Goal: Transaction & Acquisition: Purchase product/service

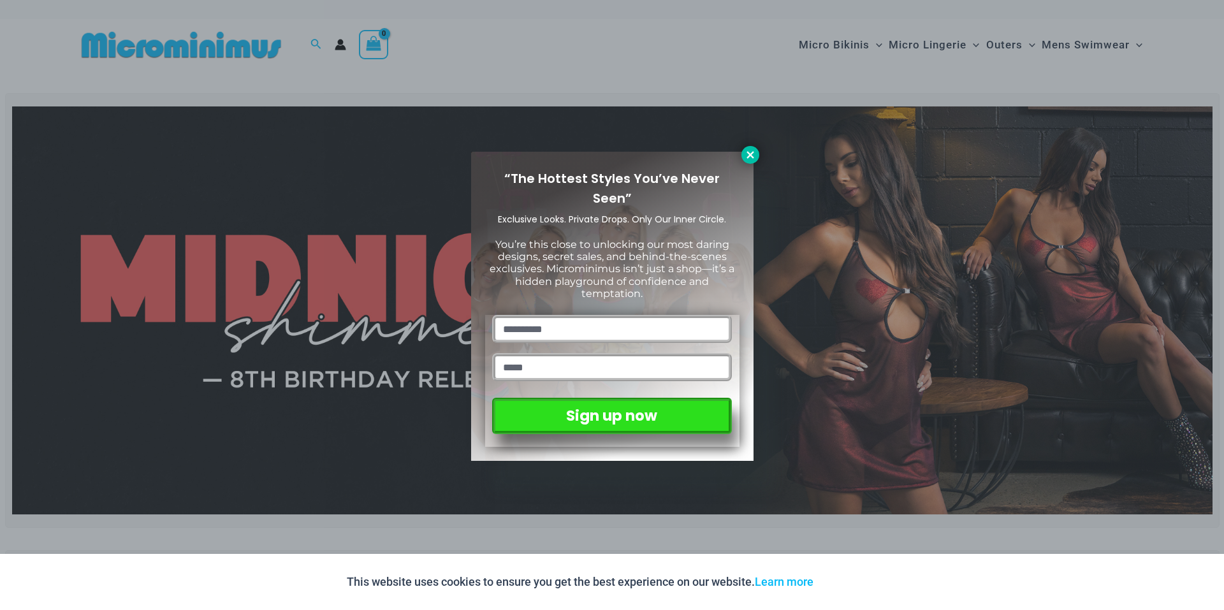
click at [747, 155] on icon at bounding box center [749, 154] width 11 height 11
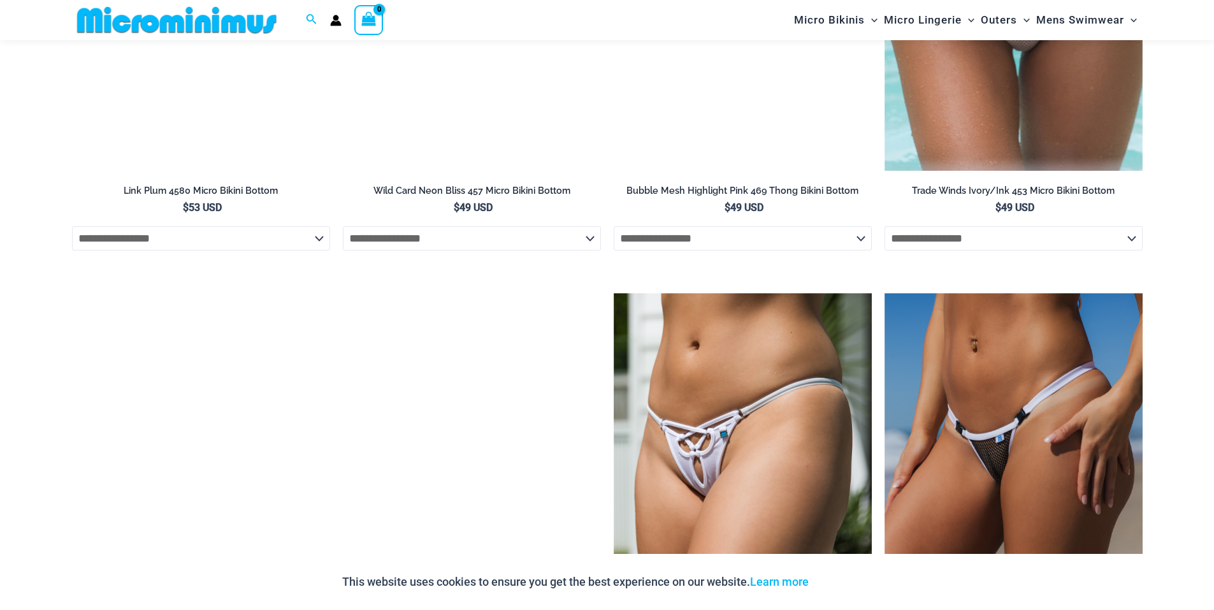
scroll to position [4067, 0]
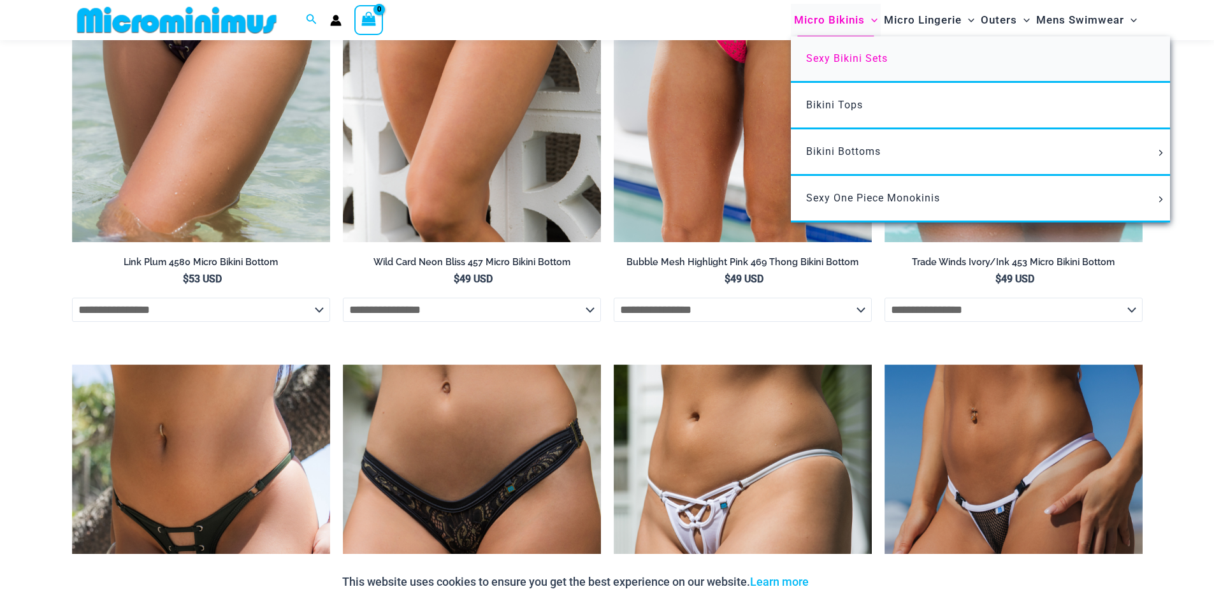
click at [846, 57] on span "Sexy Bikini Sets" at bounding box center [847, 58] width 82 height 12
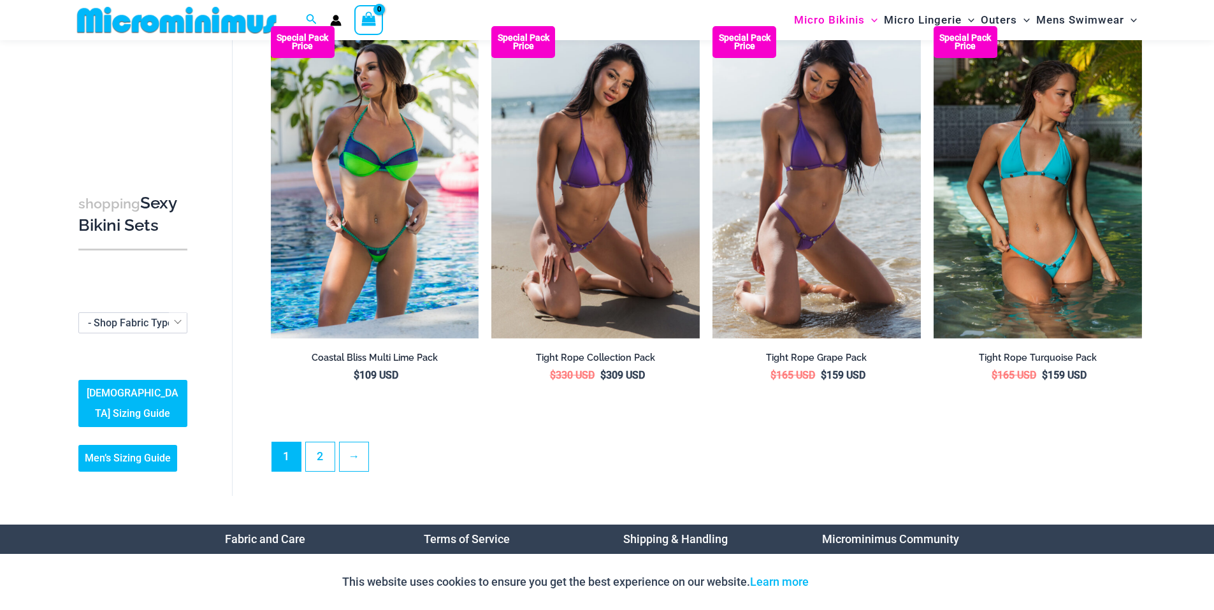
scroll to position [2877, 0]
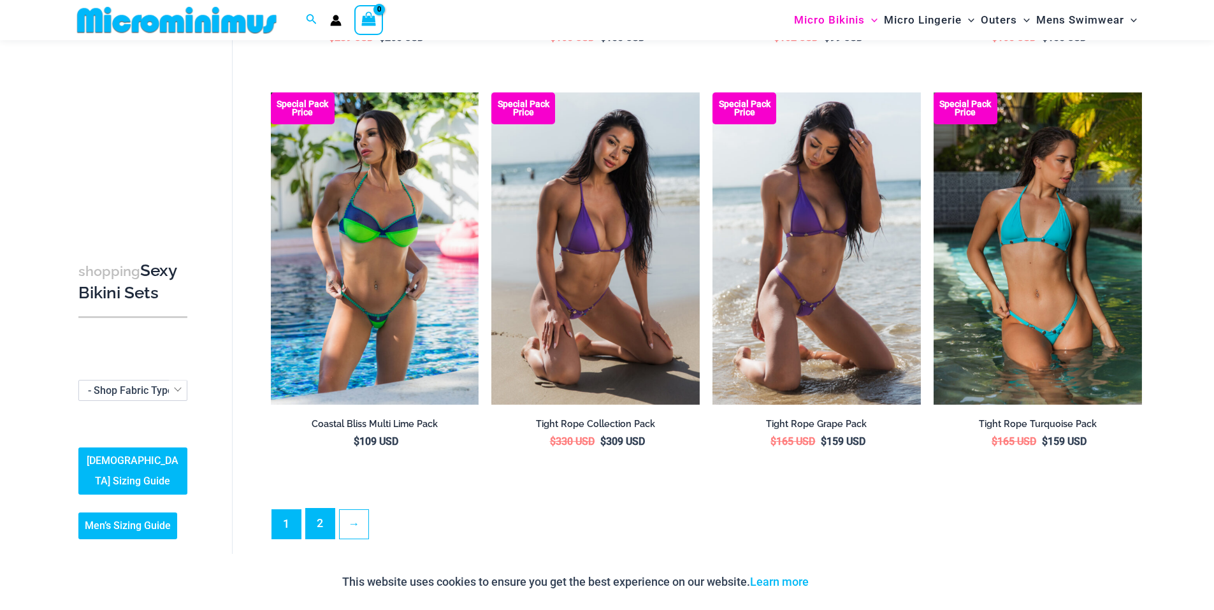
click at [317, 524] on link "2" at bounding box center [320, 524] width 29 height 30
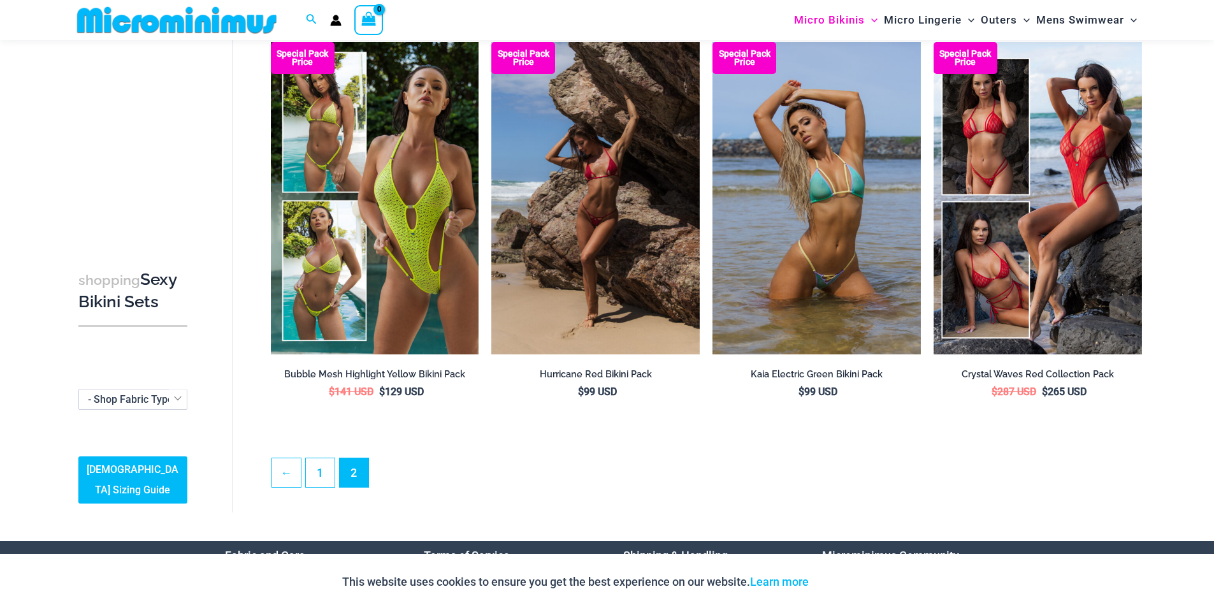
scroll to position [499, 0]
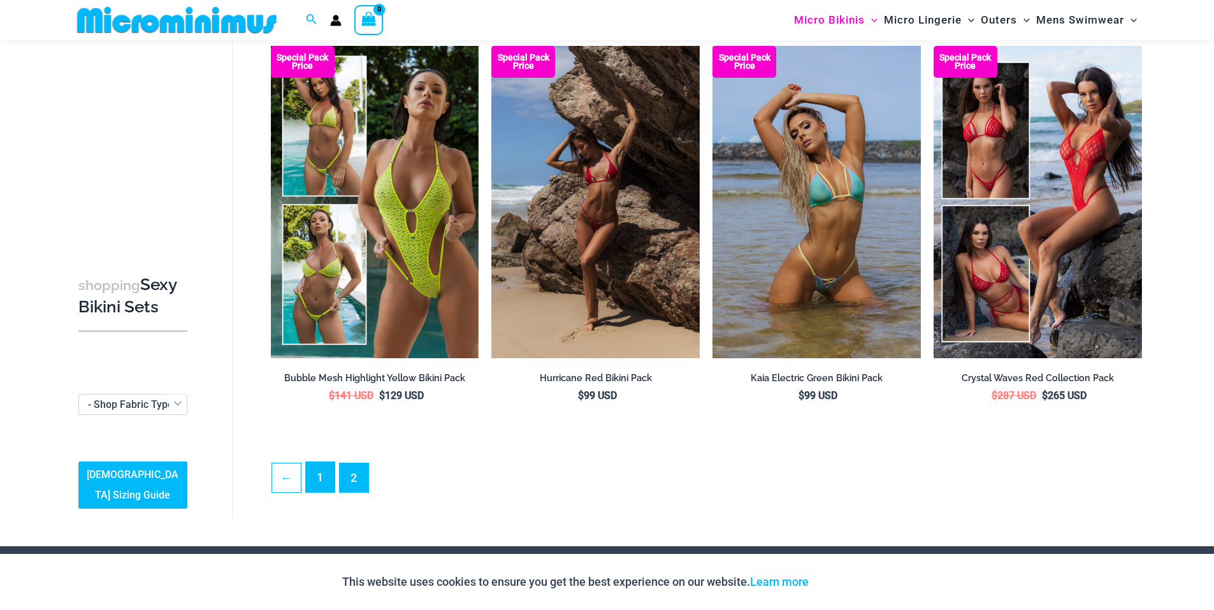
click at [329, 477] on link "1" at bounding box center [320, 477] width 29 height 30
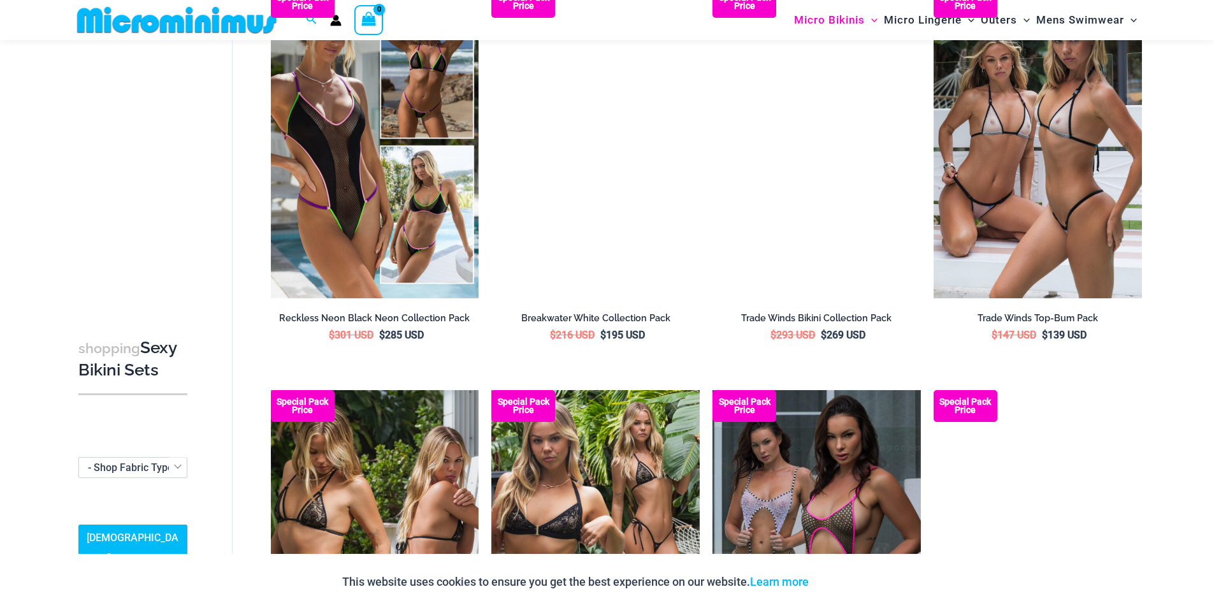
scroll to position [1687, 0]
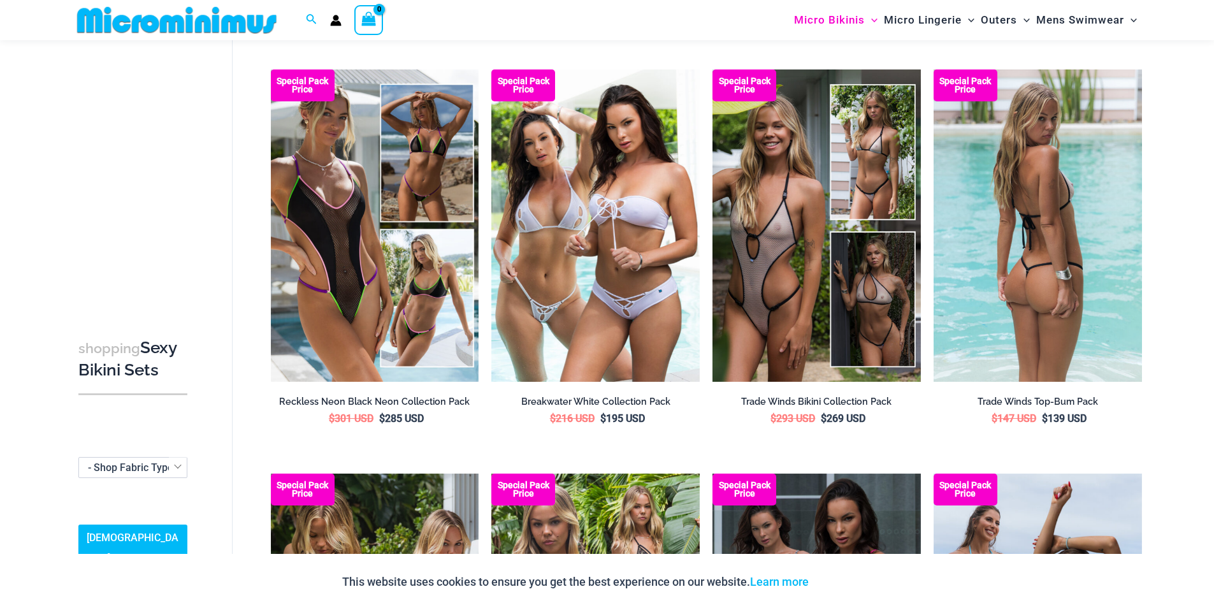
click at [1076, 326] on img at bounding box center [1038, 225] width 208 height 312
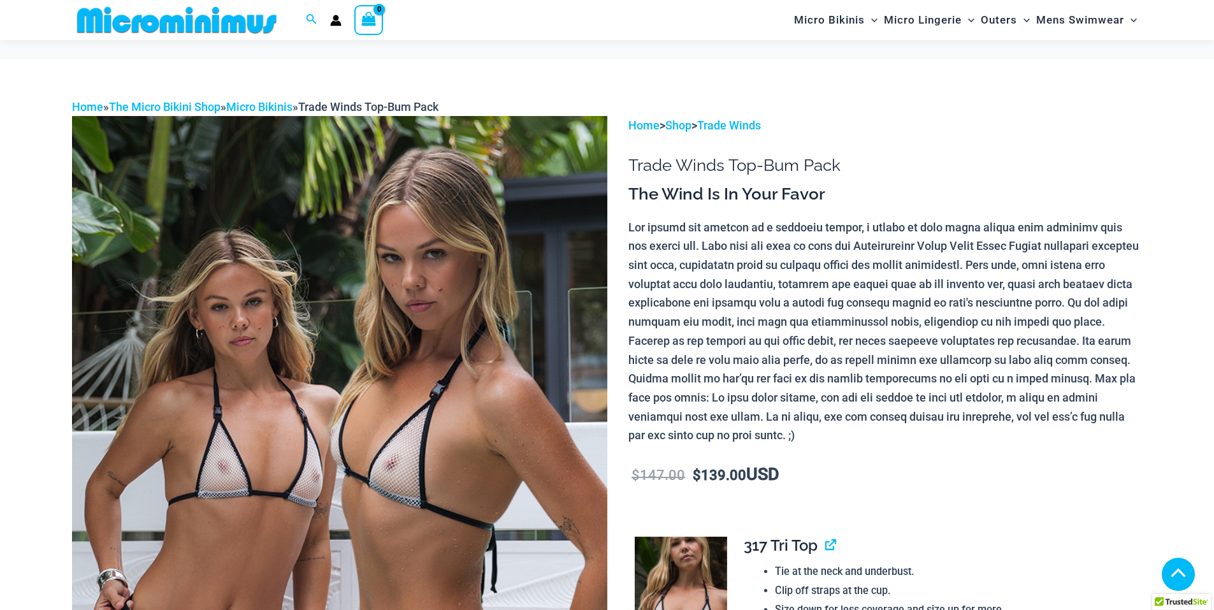
scroll to position [680, 0]
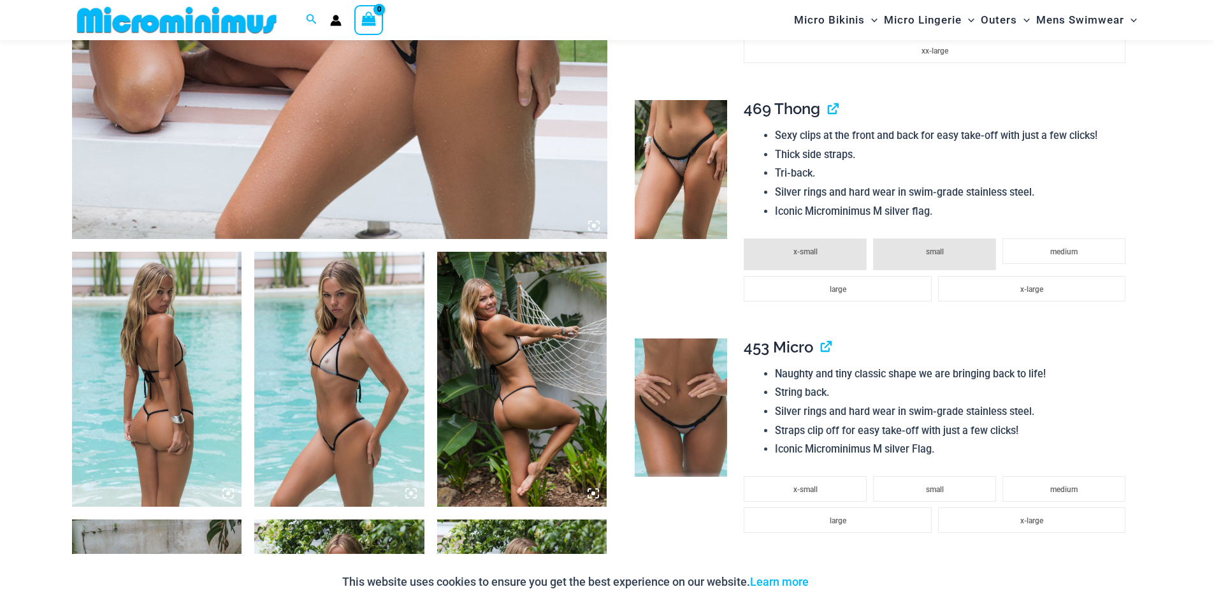
click at [228, 495] on icon at bounding box center [228, 493] width 4 height 4
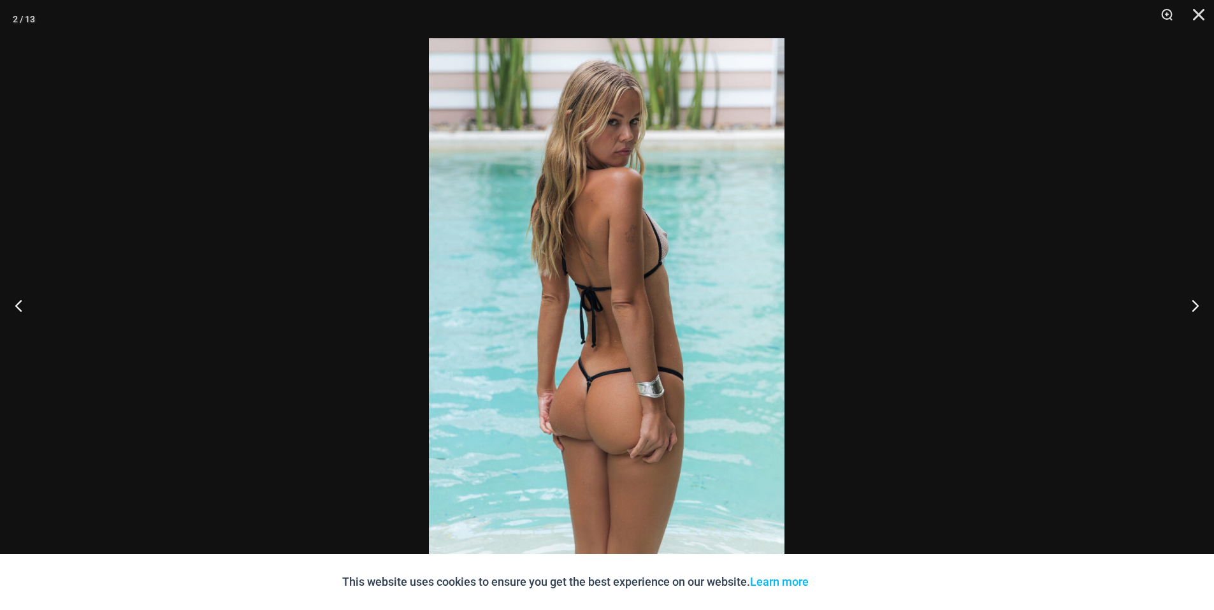
click at [610, 333] on img at bounding box center [607, 304] width 356 height 533
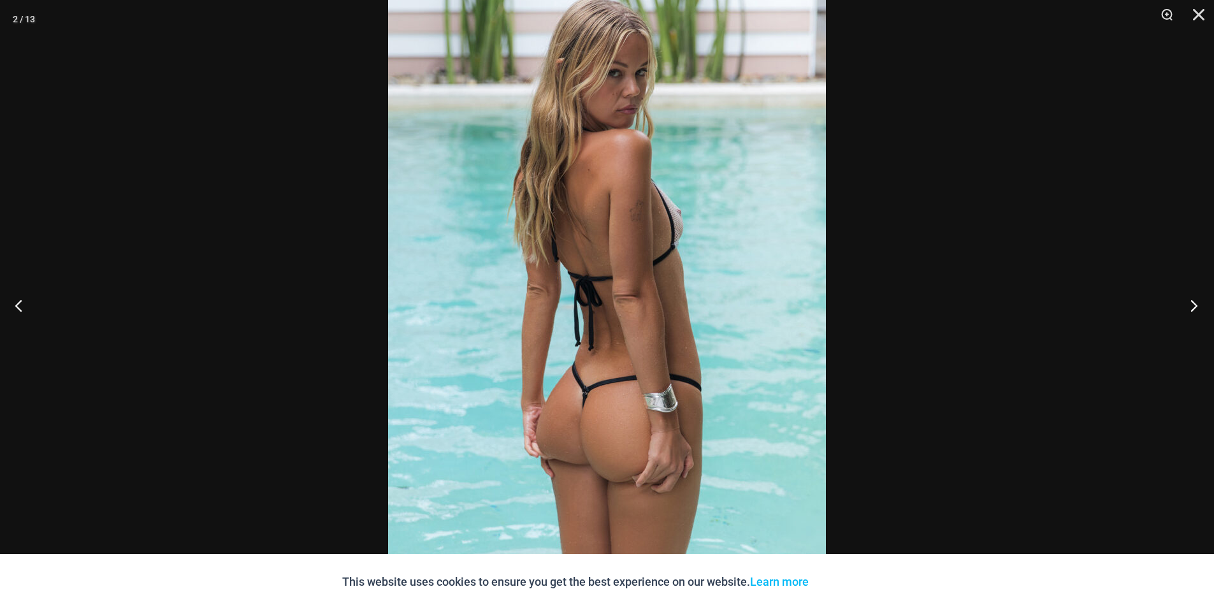
click at [1197, 305] on button "Next" at bounding box center [1190, 305] width 48 height 64
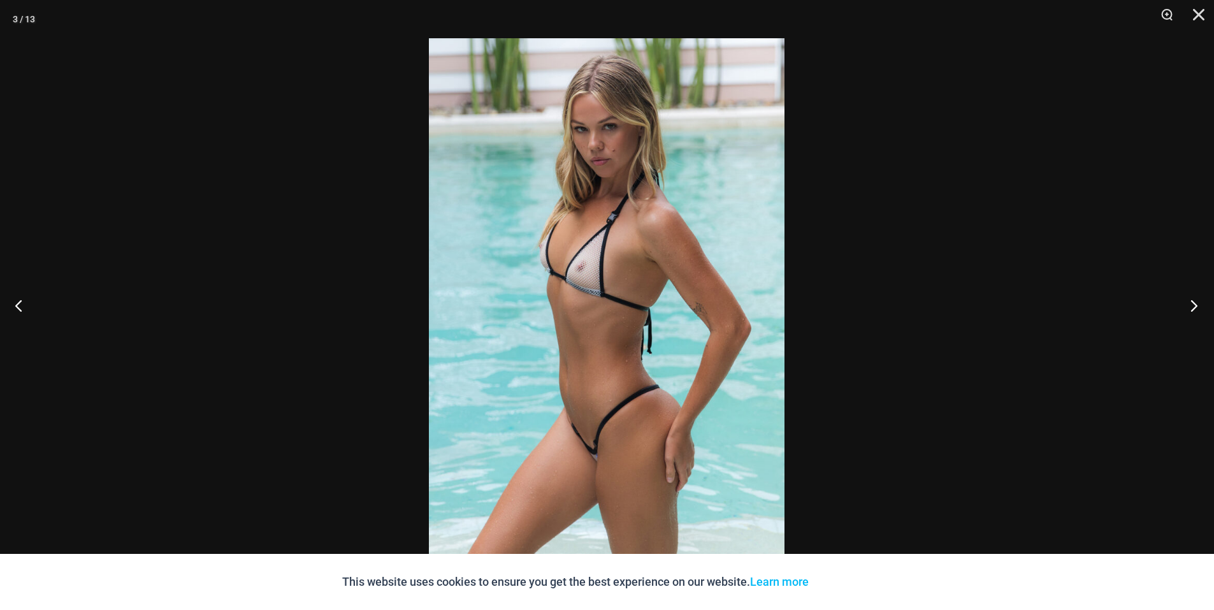
click at [1196, 305] on button "Next" at bounding box center [1190, 305] width 48 height 64
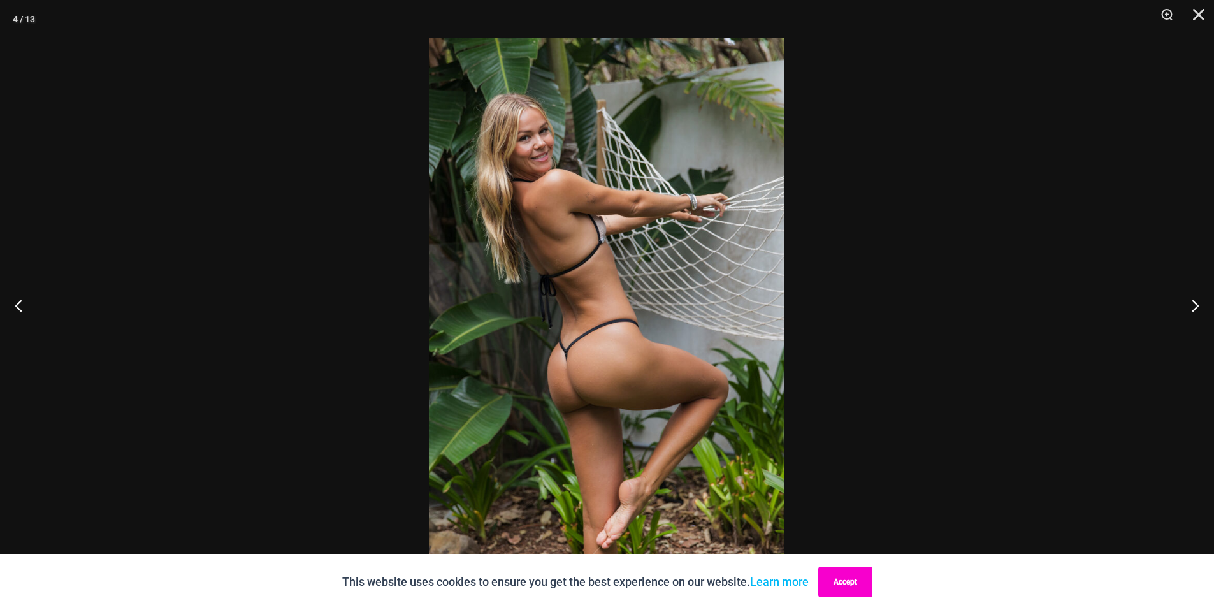
click at [864, 584] on button "Accept" at bounding box center [845, 582] width 54 height 31
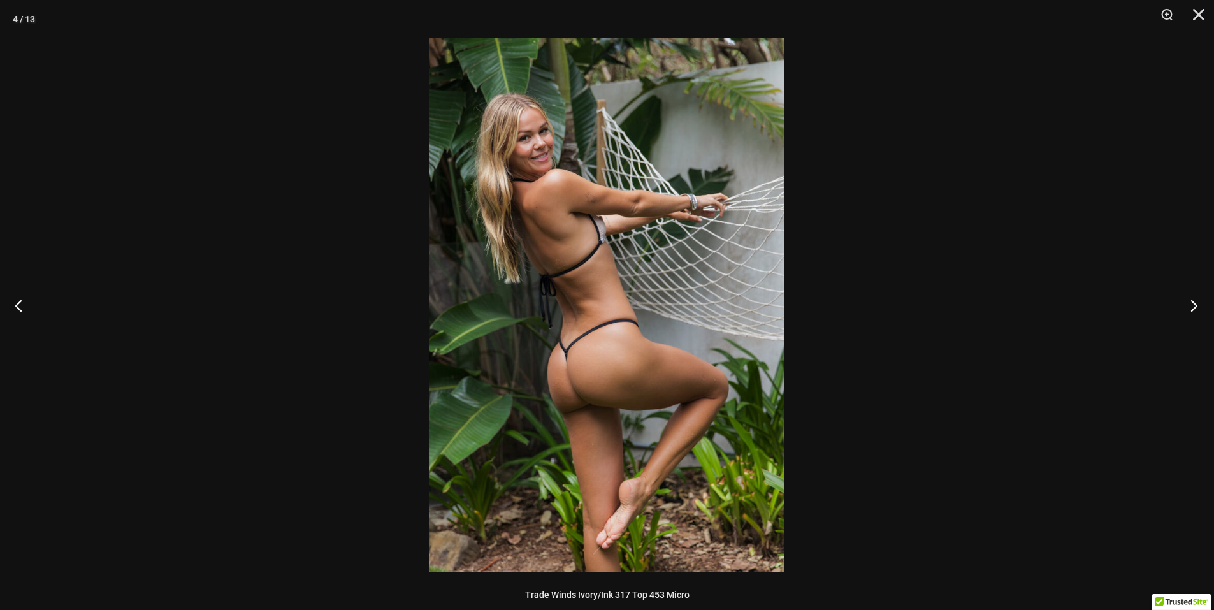
click at [1195, 310] on button "Next" at bounding box center [1190, 305] width 48 height 64
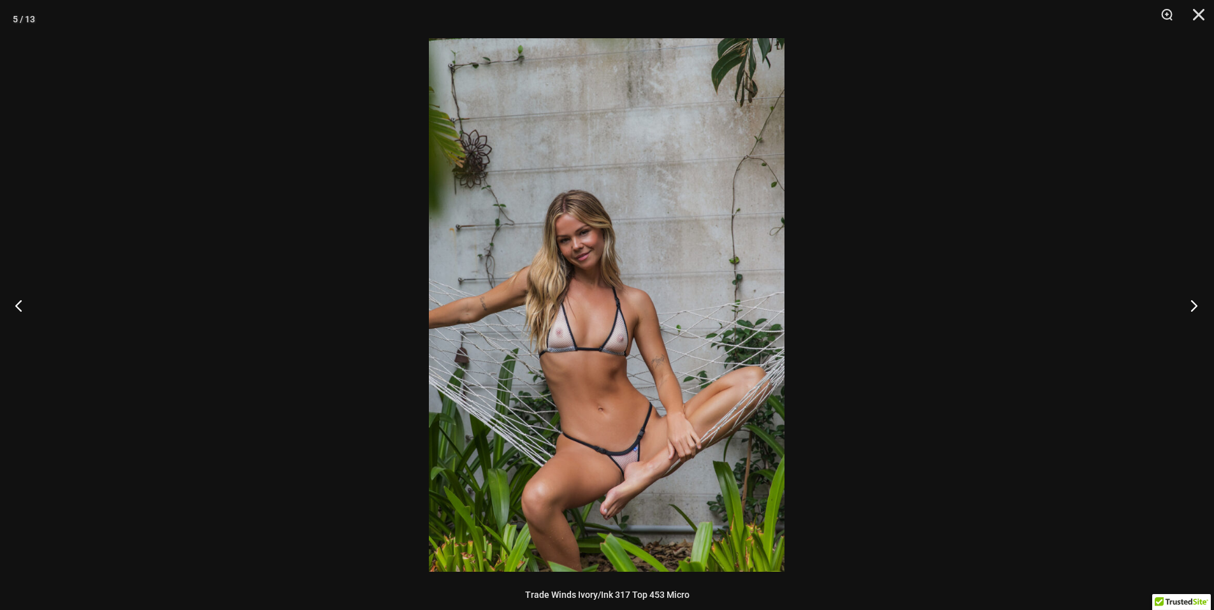
click at [1195, 310] on button "Next" at bounding box center [1190, 305] width 48 height 64
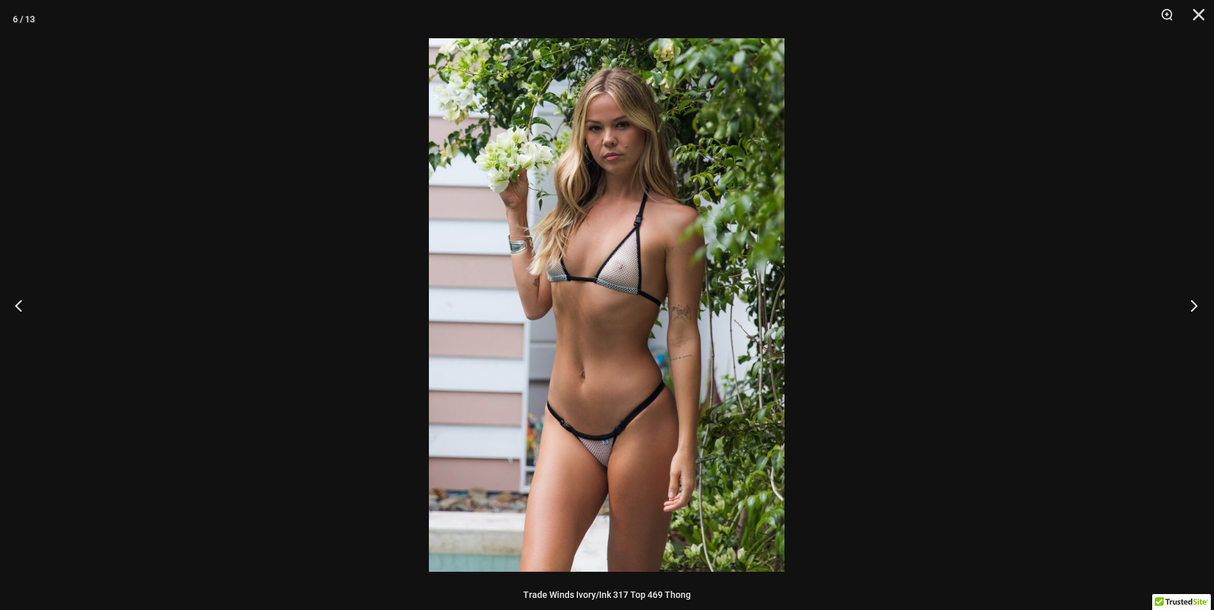
click at [1195, 310] on button "Next" at bounding box center [1190, 305] width 48 height 64
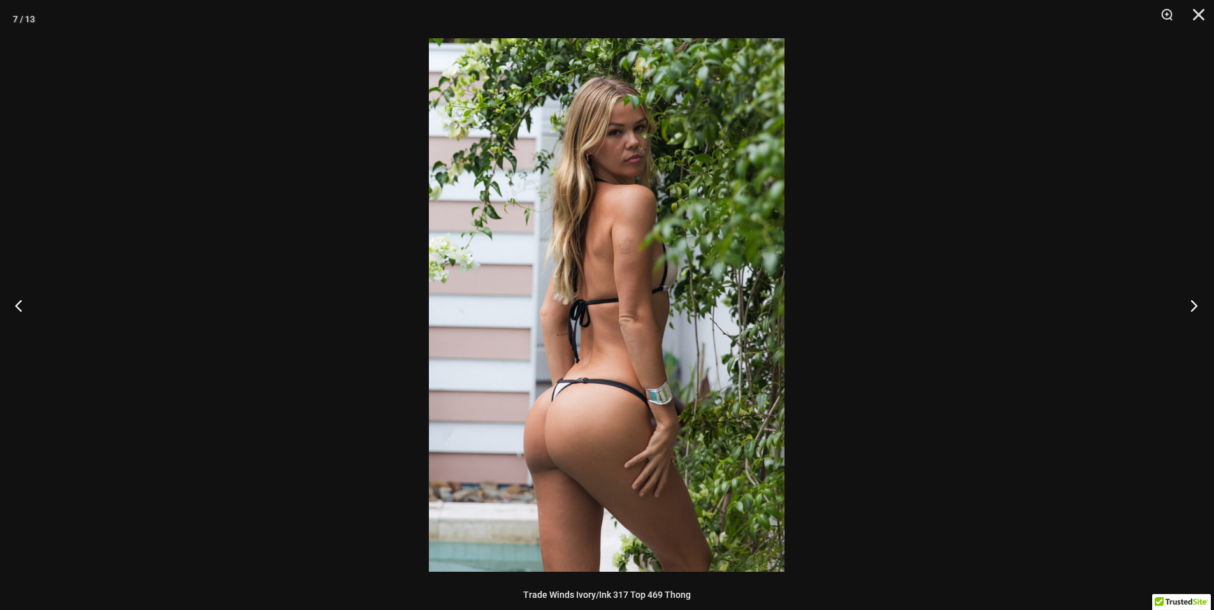
click at [1194, 310] on button "Next" at bounding box center [1190, 305] width 48 height 64
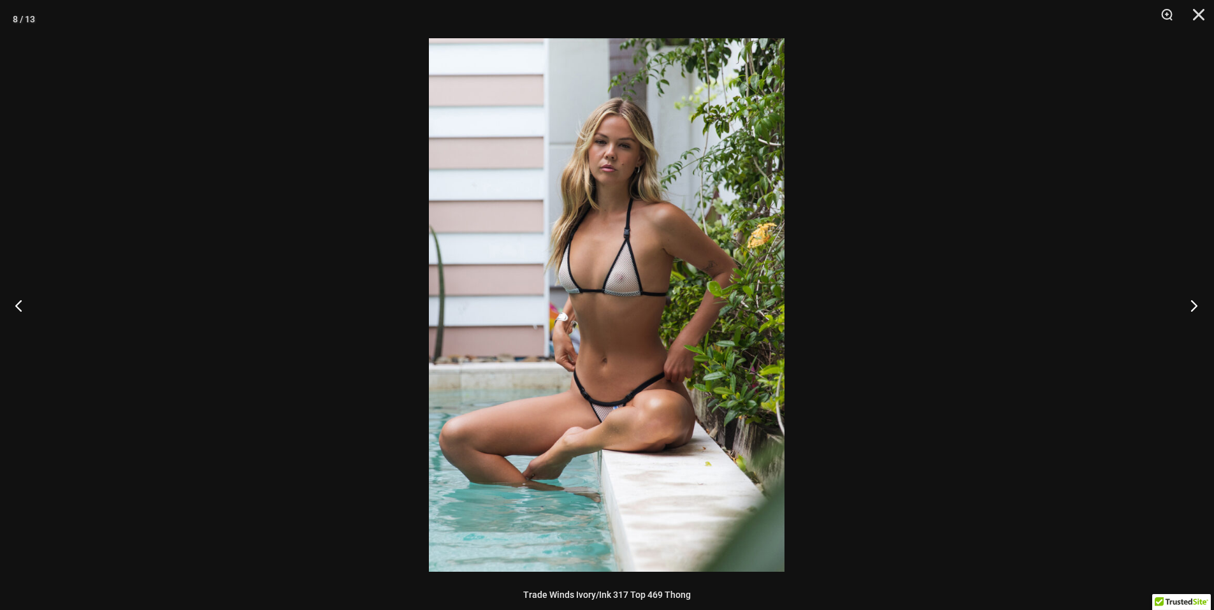
click at [1191, 310] on button "Next" at bounding box center [1190, 305] width 48 height 64
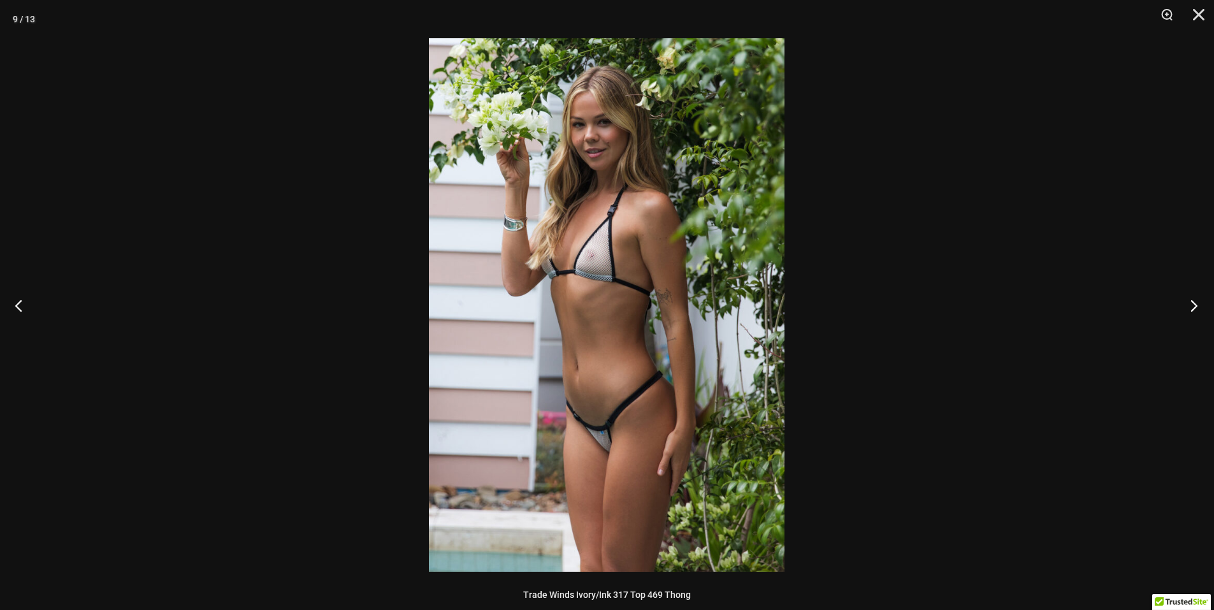
click at [1188, 309] on button "Next" at bounding box center [1190, 305] width 48 height 64
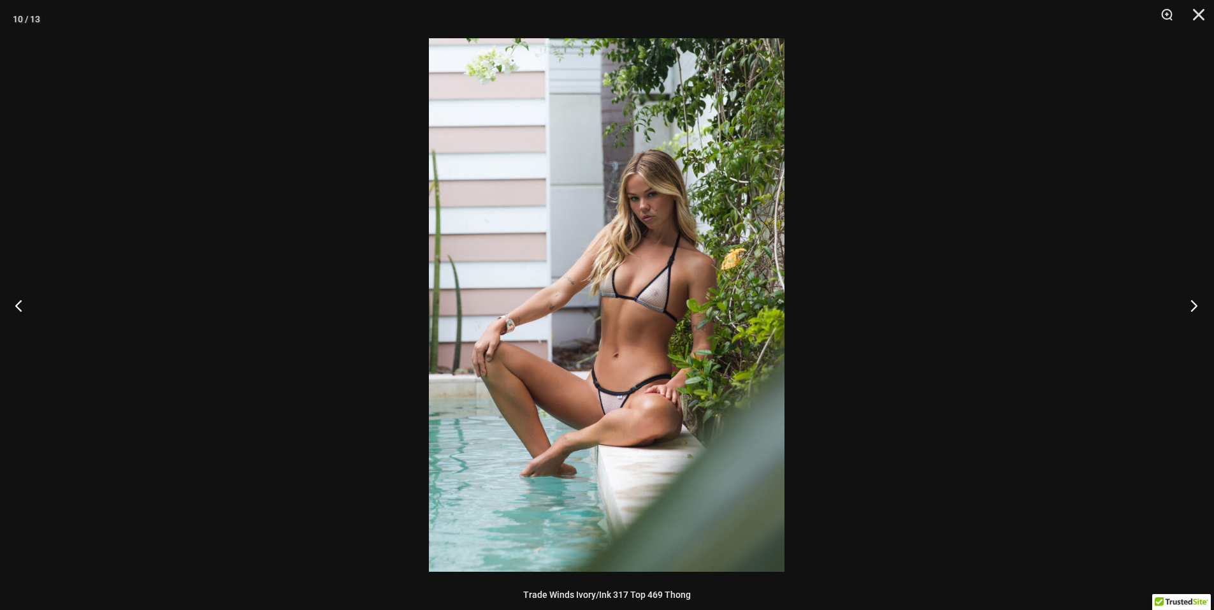
click at [1188, 309] on button "Next" at bounding box center [1190, 305] width 48 height 64
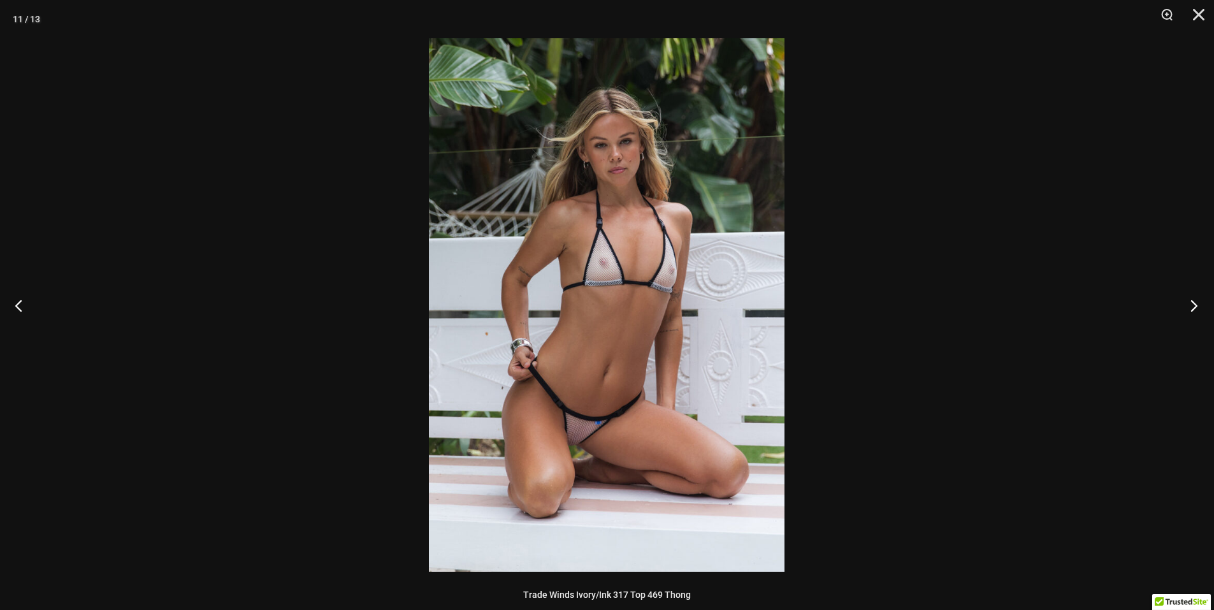
click at [1188, 309] on button "Next" at bounding box center [1190, 305] width 48 height 64
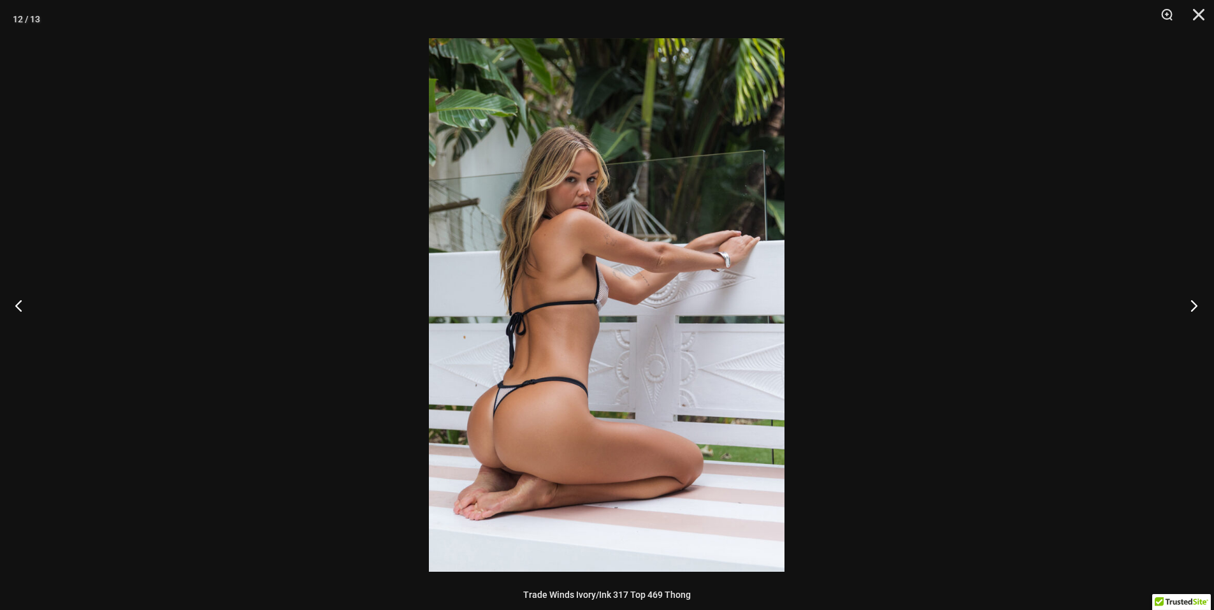
click at [1188, 309] on button "Next" at bounding box center [1190, 305] width 48 height 64
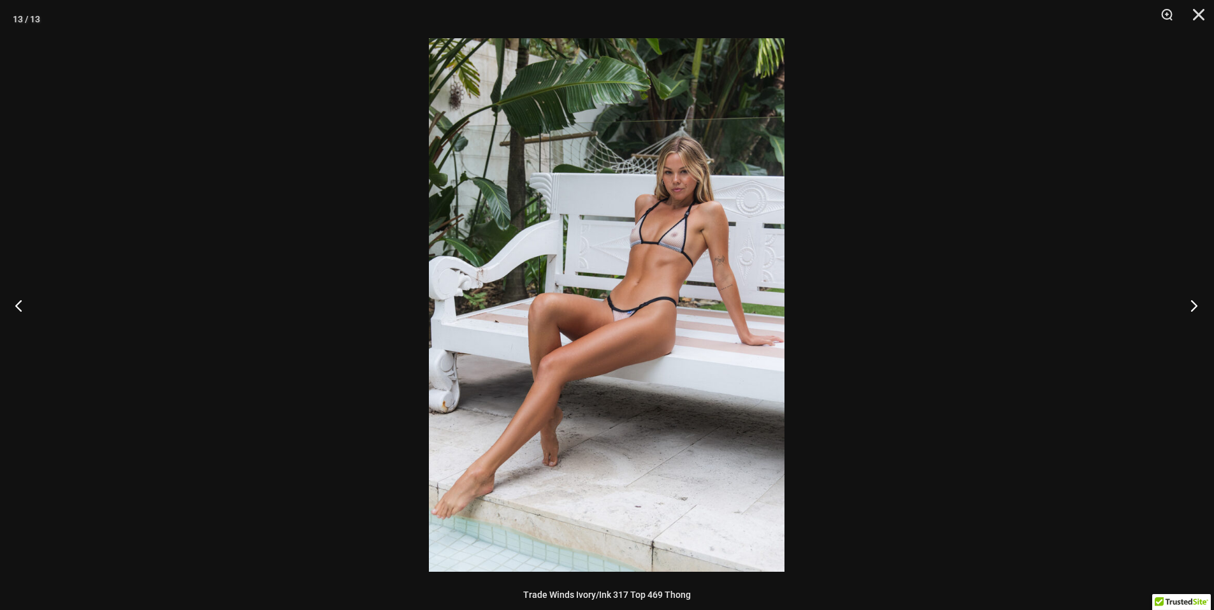
click at [1188, 309] on button "Next" at bounding box center [1190, 305] width 48 height 64
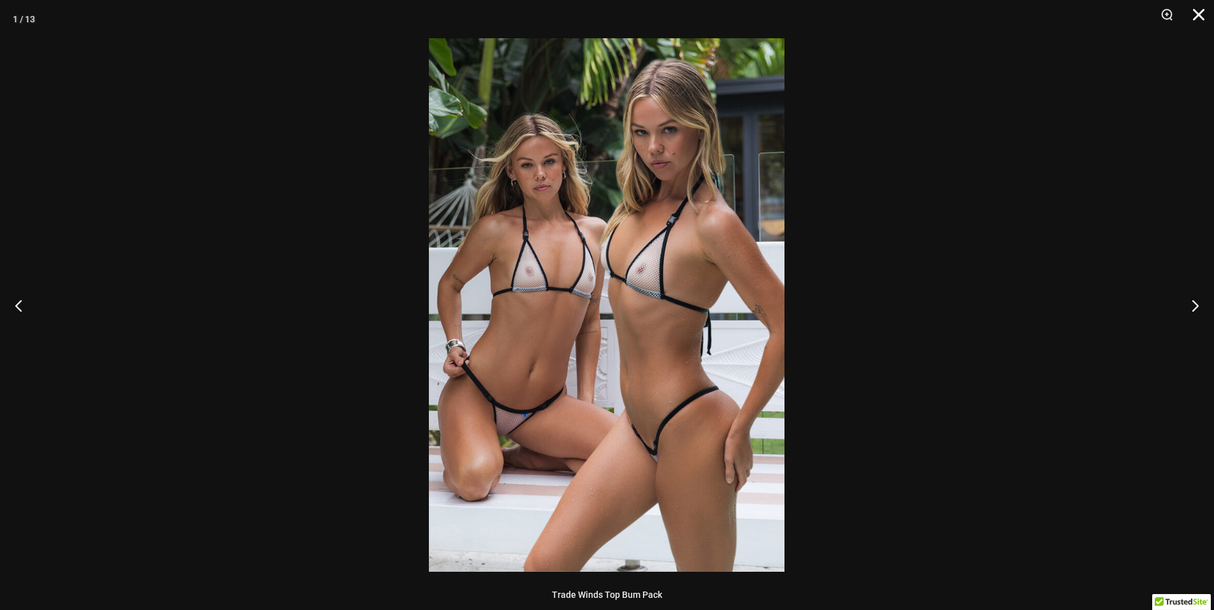
click at [1198, 14] on button "Close" at bounding box center [1194, 19] width 32 height 38
